Goal: Task Accomplishment & Management: Manage account settings

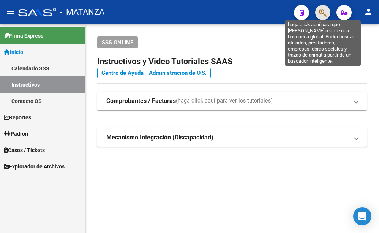
click at [321, 14] on icon "button" at bounding box center [323, 12] width 8 height 9
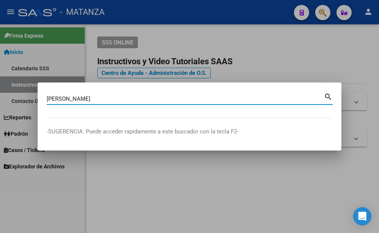
type input "[PERSON_NAME]"
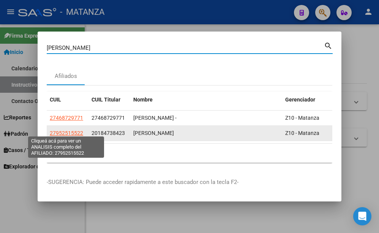
click at [68, 130] on span "27952515522" at bounding box center [66, 133] width 33 height 6
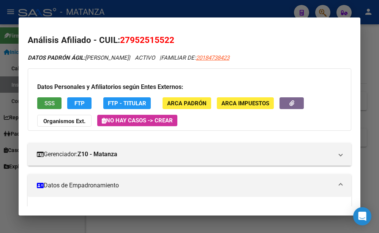
click at [46, 105] on span "SSS" at bounding box center [49, 103] width 10 height 7
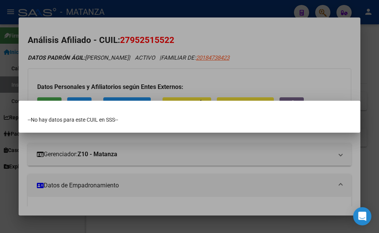
click at [221, 53] on div at bounding box center [189, 116] width 379 height 233
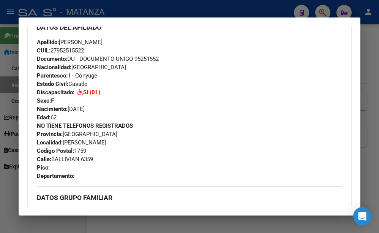
scroll to position [451, 0]
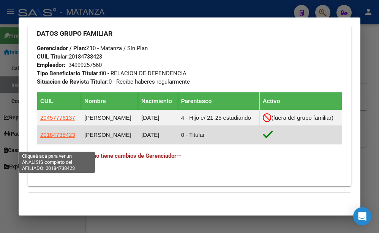
click at [57, 138] on span "20184738423" at bounding box center [57, 134] width 35 height 6
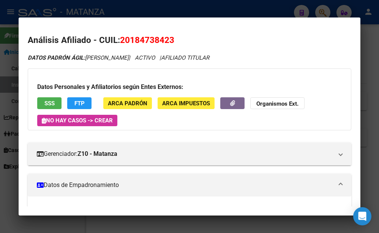
click at [41, 106] on button "SSS" at bounding box center [49, 103] width 24 height 12
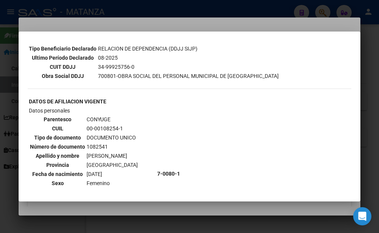
scroll to position [205, 0]
click at [183, 23] on div at bounding box center [189, 116] width 379 height 233
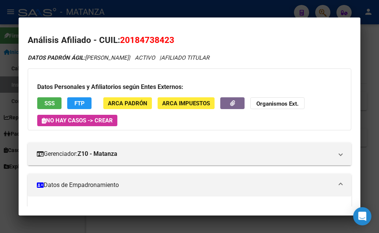
click at [182, 8] on div at bounding box center [189, 116] width 379 height 233
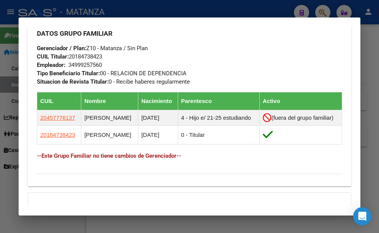
click at [157, 7] on div at bounding box center [189, 116] width 379 height 233
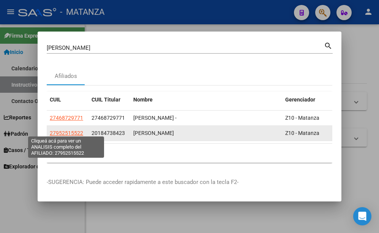
click at [70, 130] on span "27952515522" at bounding box center [66, 133] width 33 height 6
type textarea "27952515522"
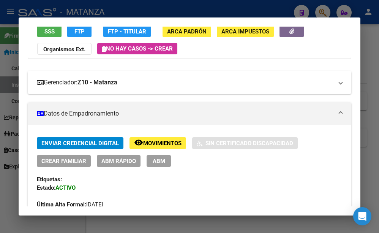
scroll to position [82, 0]
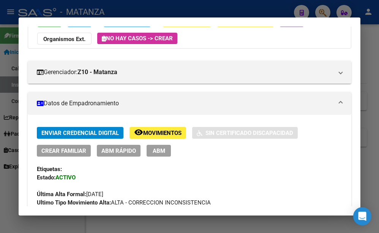
click at [143, 135] on span "Movimientos" at bounding box center [162, 132] width 38 height 7
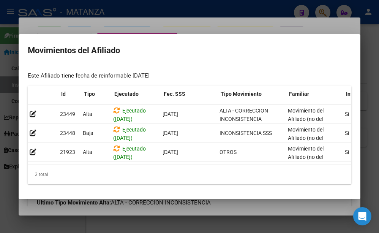
scroll to position [0, 0]
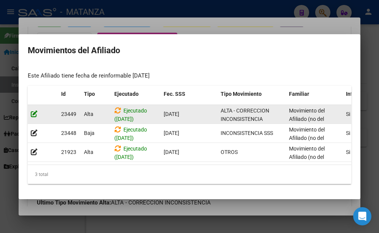
click at [33, 110] on icon at bounding box center [34, 113] width 7 height 7
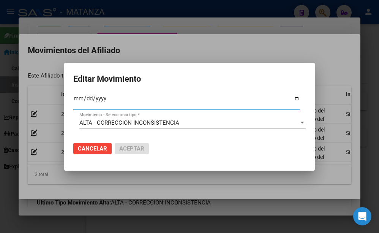
click at [77, 102] on input "[DATE]" at bounding box center [186, 101] width 226 height 12
type input "[DATE]"
click at [127, 145] on span "Aceptar" at bounding box center [131, 148] width 25 height 7
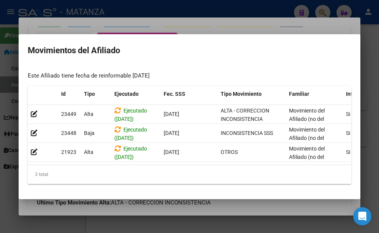
click at [161, 8] on div at bounding box center [189, 116] width 379 height 233
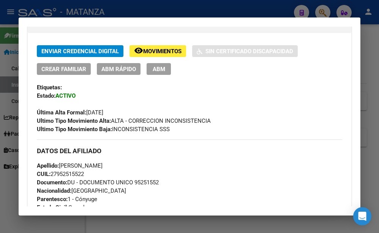
scroll to position [126, 0]
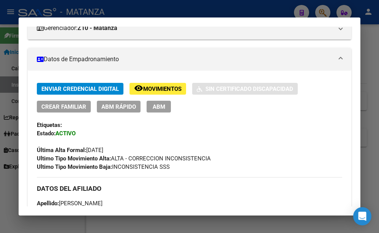
click at [155, 105] on span "ABM" at bounding box center [159, 106] width 13 height 7
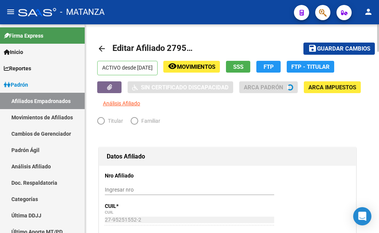
radio input "true"
type input "34-99925756-0"
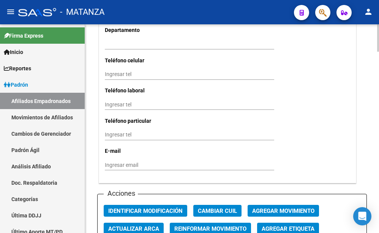
scroll to position [851, 0]
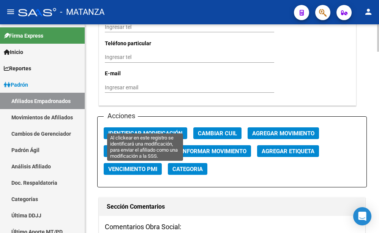
click at [156, 130] on span "Identificar Modificación" at bounding box center [145, 133] width 74 height 7
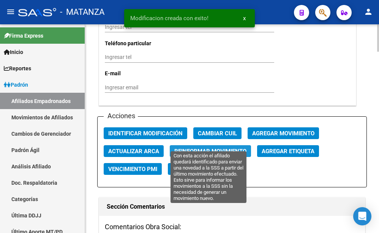
click at [211, 148] on span "Reinformar Movimiento" at bounding box center [210, 151] width 72 height 7
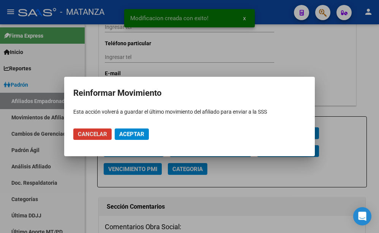
click at [139, 134] on span "Aceptar" at bounding box center [131, 133] width 25 height 7
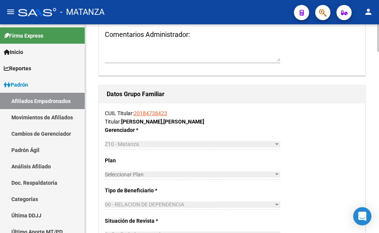
scroll to position [890, 0]
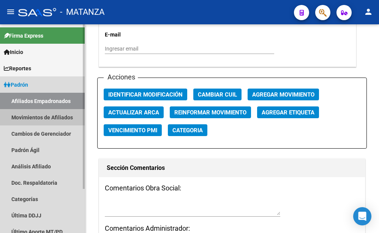
click at [31, 115] on link "Movimientos de Afiliados" at bounding box center [42, 117] width 85 height 16
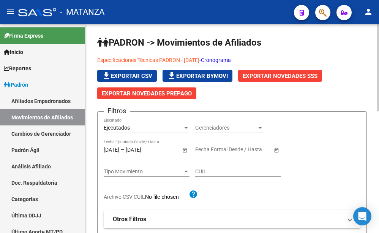
click at [291, 76] on span "Exportar Novedades SSS" at bounding box center [279, 75] width 75 height 7
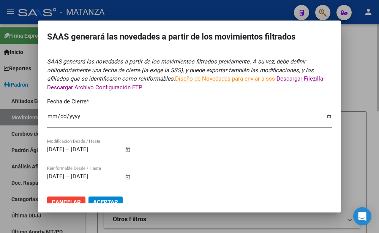
type input "[DATE]"
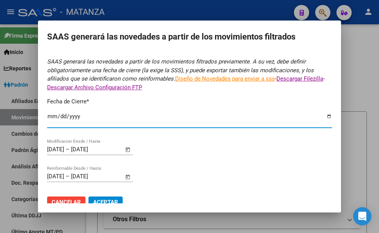
click at [89, 116] on input "[DATE]" at bounding box center [189, 119] width 285 height 12
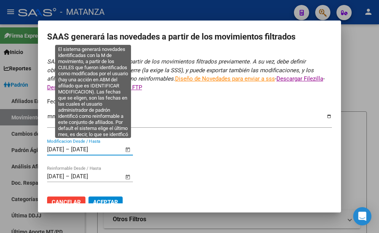
click at [49, 146] on input "[DATE]" at bounding box center [55, 149] width 17 height 7
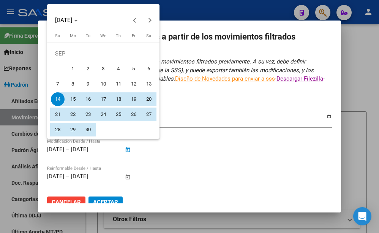
click at [74, 72] on span "1" at bounding box center [73, 69] width 14 height 14
type input "[DATE]"
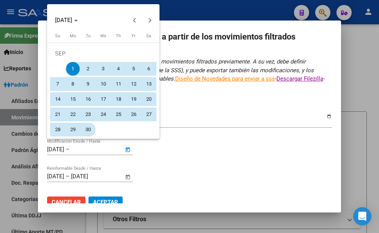
click at [90, 129] on span "30" at bounding box center [88, 130] width 14 height 14
type input "[DATE]"
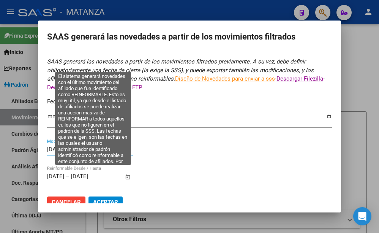
click at [49, 173] on input "[DATE]" at bounding box center [55, 176] width 17 height 7
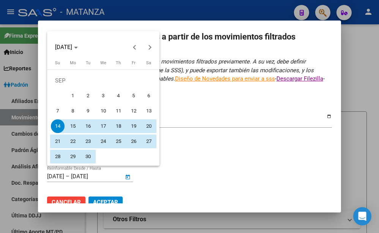
click at [71, 97] on span "1" at bounding box center [73, 96] width 14 height 14
type input "[DATE]"
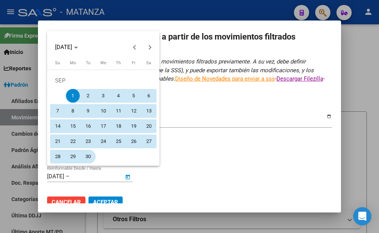
click at [88, 158] on span "30" at bounding box center [88, 156] width 14 height 14
type input "[DATE]"
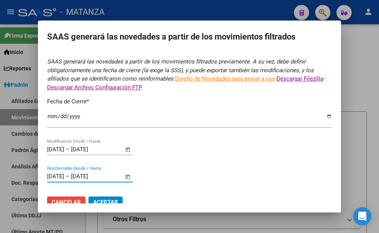
click at [107, 198] on span "Aceptar" at bounding box center [105, 201] width 25 height 7
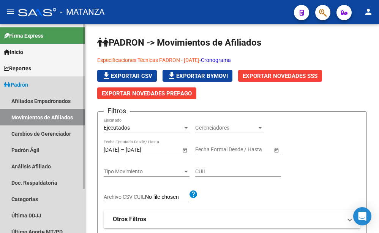
click at [9, 83] on icon at bounding box center [7, 84] width 7 height 5
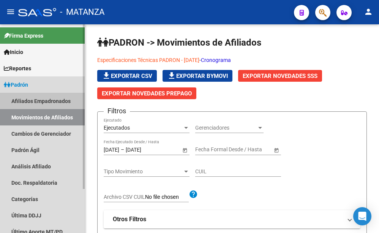
click at [30, 101] on link "Afiliados Empadronados" at bounding box center [42, 101] width 85 height 16
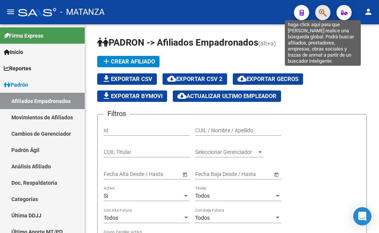
click at [323, 12] on icon "button" at bounding box center [323, 12] width 8 height 9
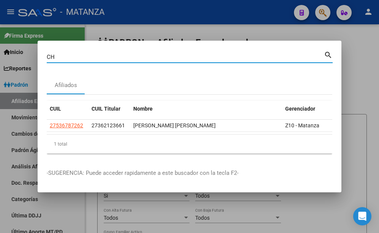
type input "C"
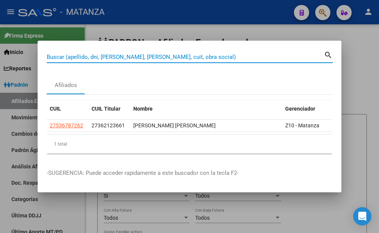
paste input "14514967"
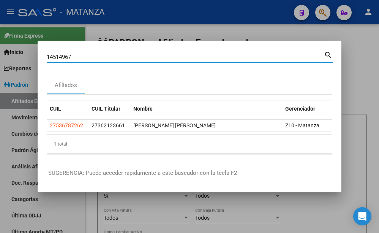
type input "14514967"
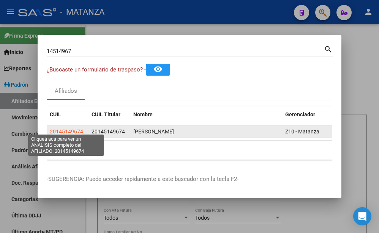
click at [63, 128] on span "20145149674" at bounding box center [66, 131] width 33 height 6
type textarea "20145149674"
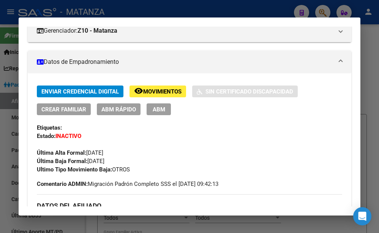
scroll to position [164, 0]
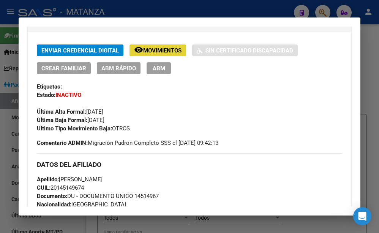
click at [155, 49] on span "Movimientos" at bounding box center [162, 50] width 38 height 7
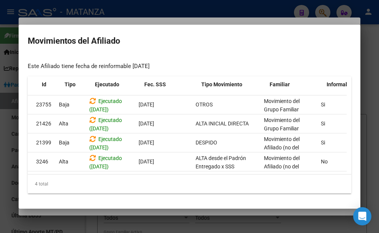
scroll to position [0, 19]
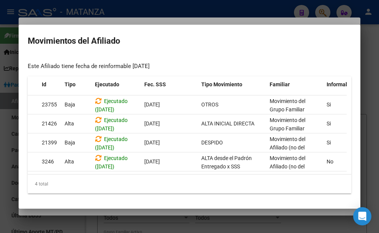
click at [147, 6] on div at bounding box center [189, 116] width 379 height 233
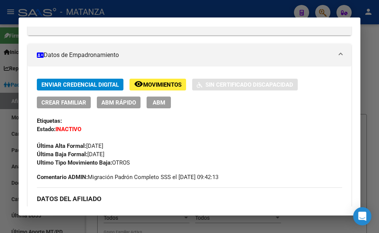
scroll to position [123, 0]
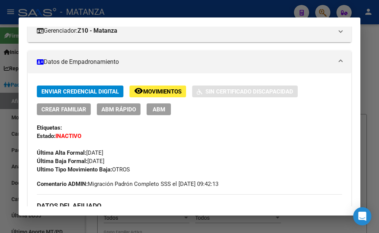
click at [153, 90] on span "Movimientos" at bounding box center [162, 91] width 38 height 7
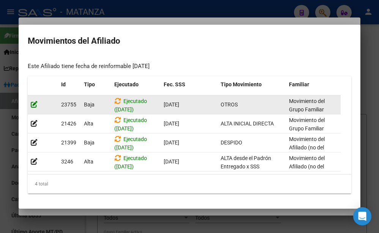
click at [34, 101] on icon at bounding box center [34, 104] width 7 height 7
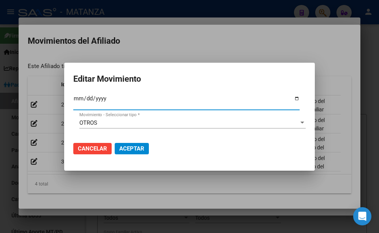
type input "[DATE]"
click at [128, 145] on span "Aceptar" at bounding box center [131, 148] width 25 height 7
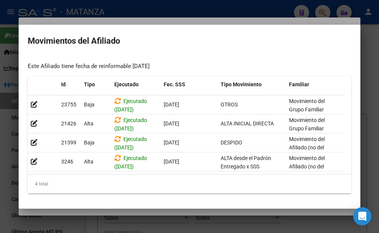
click at [76, 8] on div at bounding box center [189, 116] width 379 height 233
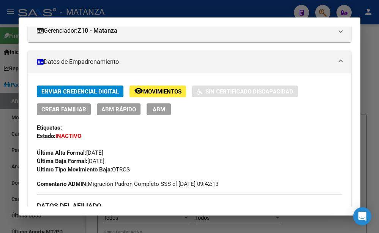
click at [153, 9] on div at bounding box center [189, 116] width 379 height 233
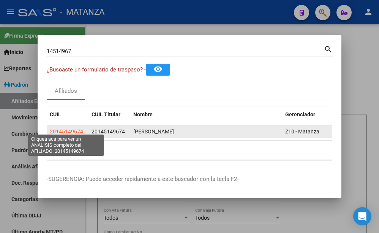
click at [63, 128] on span "20145149674" at bounding box center [66, 131] width 33 height 6
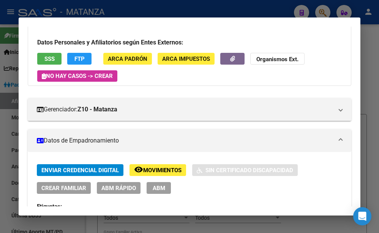
scroll to position [82, 0]
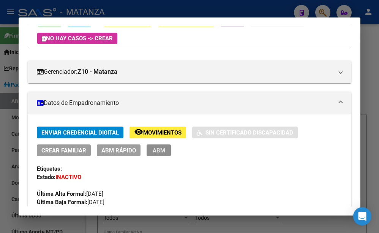
click at [149, 151] on button "ABM" at bounding box center [158, 150] width 24 height 12
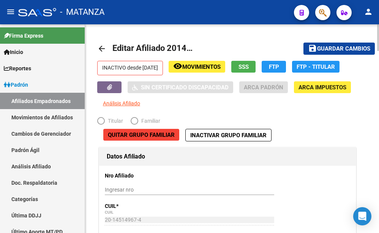
radio input "true"
type input "33-63761744-9"
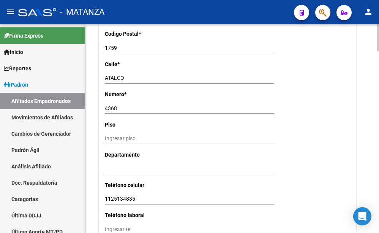
scroll to position [813, 0]
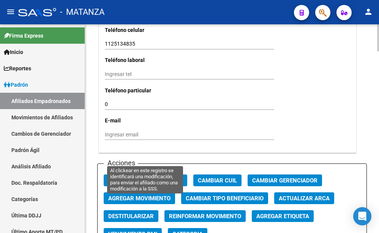
click at [142, 177] on span "Identificar Modificación" at bounding box center [145, 180] width 74 height 7
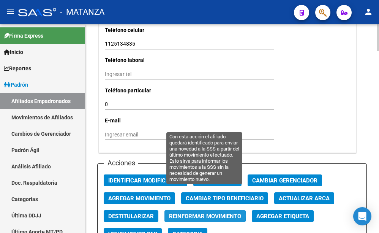
click at [198, 212] on span "Reinformar Movimiento" at bounding box center [205, 215] width 72 height 7
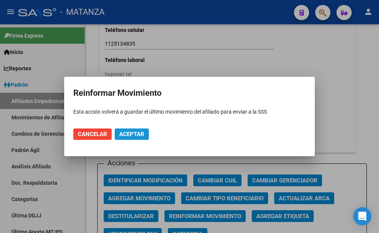
click at [129, 133] on span "Aceptar" at bounding box center [131, 133] width 25 height 7
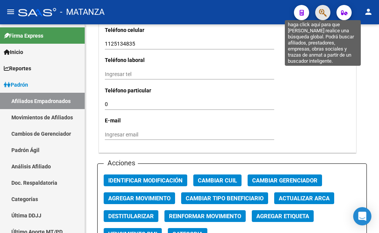
click at [321, 13] on icon "button" at bounding box center [323, 12] width 8 height 9
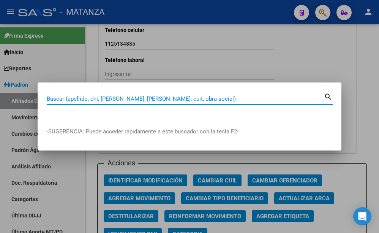
paste input "26072003|0"
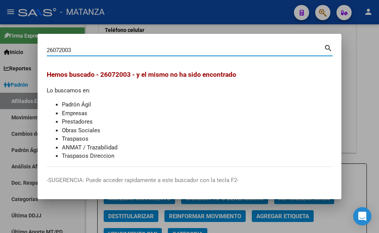
type input "26072003"
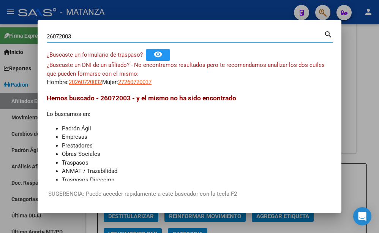
drag, startPoint x: 76, startPoint y: 36, endPoint x: 30, endPoint y: 35, distance: 45.9
click at [47, 35] on input "26072003" at bounding box center [185, 36] width 277 height 7
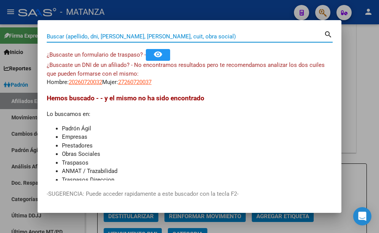
paste input "45066806"
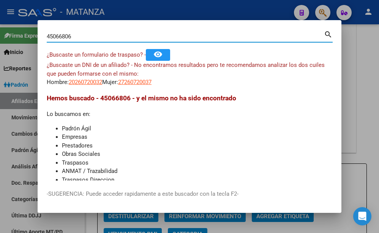
type input "45066806"
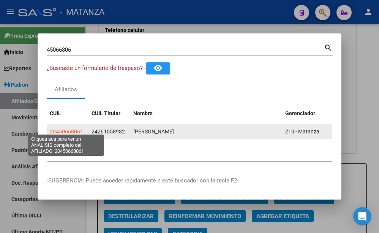
click at [61, 128] on span "20450668061" at bounding box center [66, 131] width 33 height 6
type textarea "20450668061"
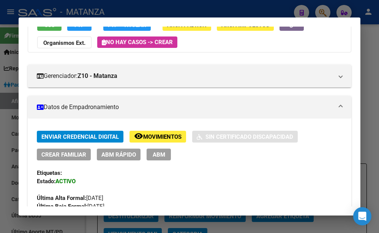
scroll to position [82, 0]
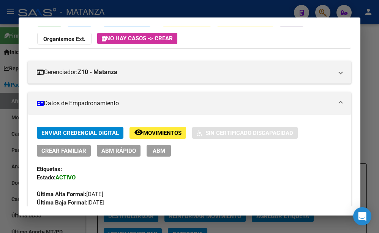
click at [156, 150] on span "ABM" at bounding box center [159, 150] width 13 height 7
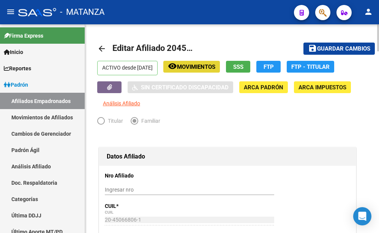
click at [204, 65] on span "Movimientos" at bounding box center [196, 66] width 38 height 7
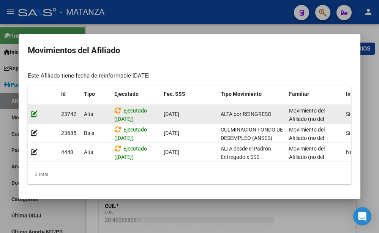
click at [34, 110] on icon at bounding box center [34, 113] width 7 height 7
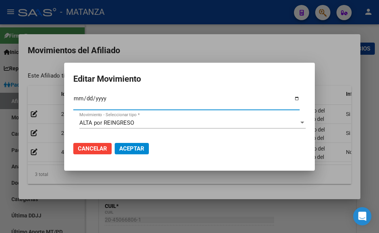
type input "[DATE]"
click at [124, 147] on span "Aceptar" at bounding box center [131, 148] width 25 height 7
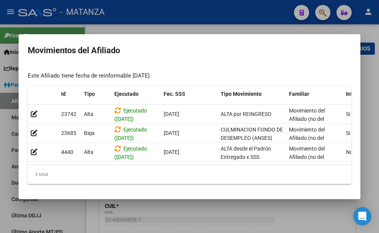
click at [265, 12] on div at bounding box center [189, 116] width 379 height 233
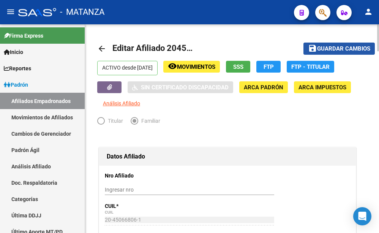
click at [343, 48] on span "Guardar cambios" at bounding box center [343, 49] width 53 height 7
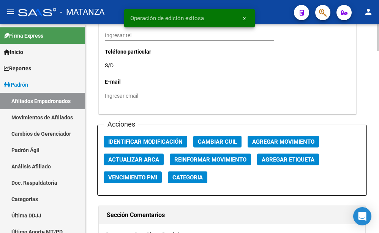
scroll to position [890, 0]
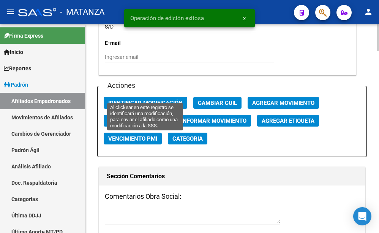
click at [134, 99] on span "Identificar Modificación" at bounding box center [145, 102] width 74 height 7
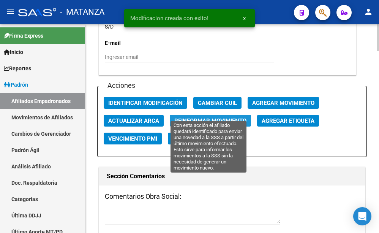
click at [203, 117] on span "Reinformar Movimiento" at bounding box center [210, 120] width 72 height 7
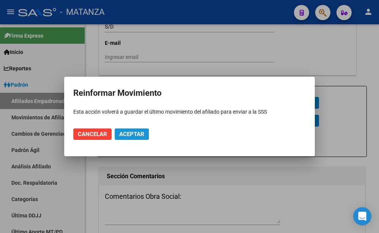
click at [128, 134] on span "Aceptar" at bounding box center [131, 133] width 25 height 7
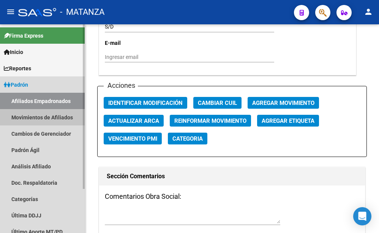
click at [25, 116] on link "Movimientos de Afiliados" at bounding box center [42, 117] width 85 height 16
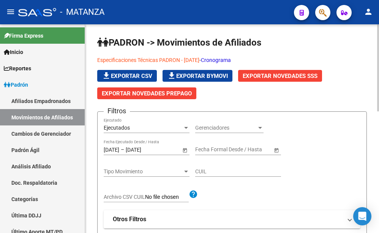
click at [297, 75] on span "Exportar Novedades SSS" at bounding box center [279, 75] width 75 height 7
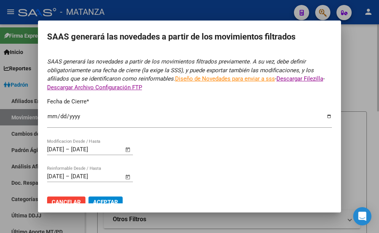
type input "[DATE]"
click at [47, 141] on mat-dialog-content "SAAS generará las novedades a partir de los movimientos filtrados previamente. …" at bounding box center [189, 127] width 303 height 151
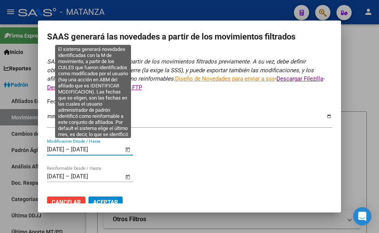
click at [48, 146] on input "[DATE]" at bounding box center [55, 149] width 17 height 7
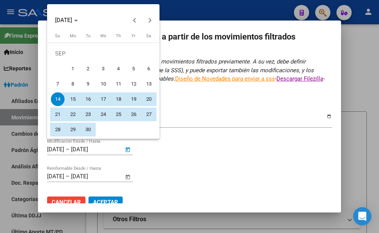
click at [76, 70] on span "1" at bounding box center [73, 69] width 14 height 14
type input "[DATE]"
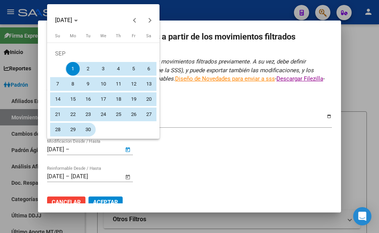
click at [86, 130] on span "30" at bounding box center [88, 130] width 14 height 14
type input "[DATE]"
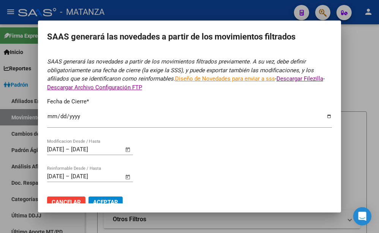
click at [46, 172] on mat-dialog-content "SAAS generará las novedades a partir de los movimientos filtrados previamente. …" at bounding box center [189, 127] width 303 height 151
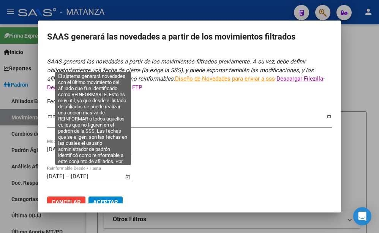
click at [48, 173] on input "[DATE]" at bounding box center [55, 176] width 17 height 7
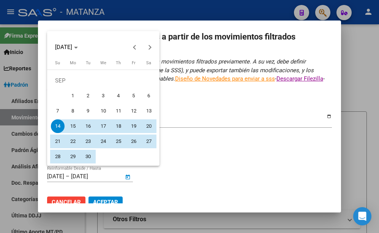
drag, startPoint x: 71, startPoint y: 95, endPoint x: 74, endPoint y: 117, distance: 22.3
click at [71, 96] on span "1" at bounding box center [73, 96] width 14 height 14
type input "[DATE]"
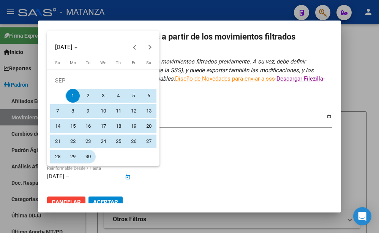
click at [88, 159] on span "30" at bounding box center [88, 156] width 14 height 14
type input "[DATE]"
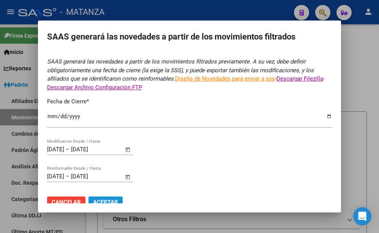
click at [101, 198] on span "Aceptar" at bounding box center [105, 201] width 25 height 7
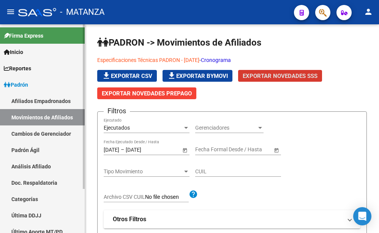
click at [9, 83] on icon at bounding box center [7, 84] width 7 height 5
